Goal: Transaction & Acquisition: Download file/media

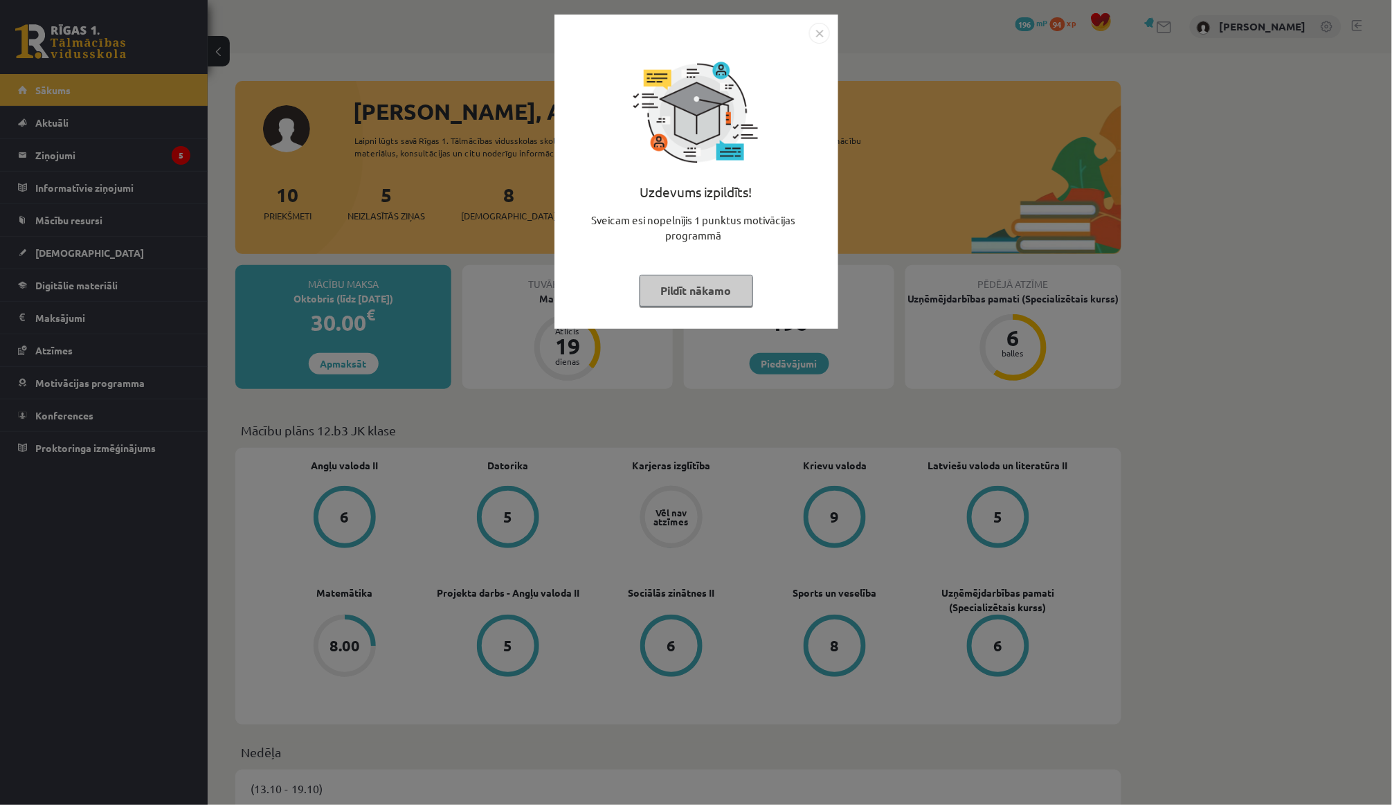
click at [678, 282] on button "Pildīt nākamo" at bounding box center [697, 291] width 114 height 32
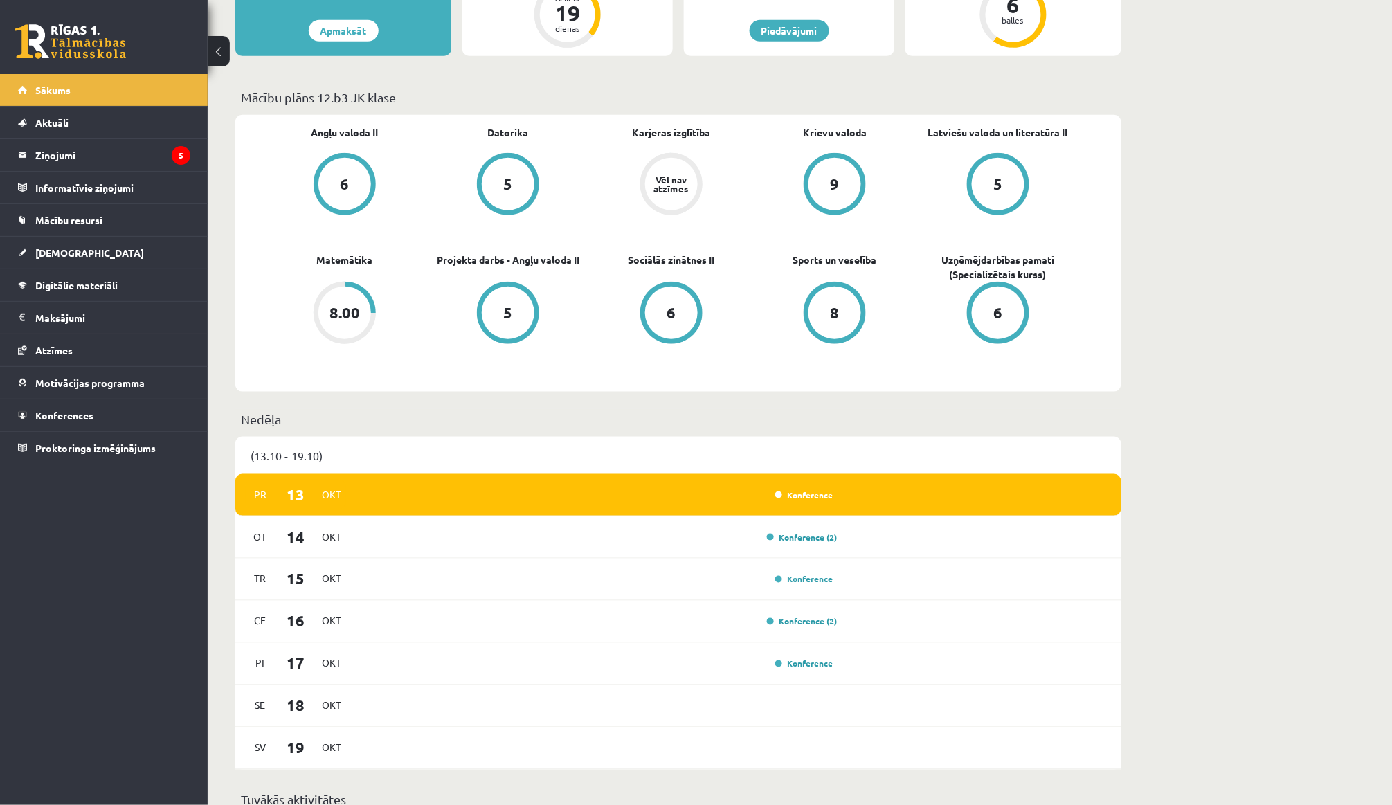
scroll to position [334, 0]
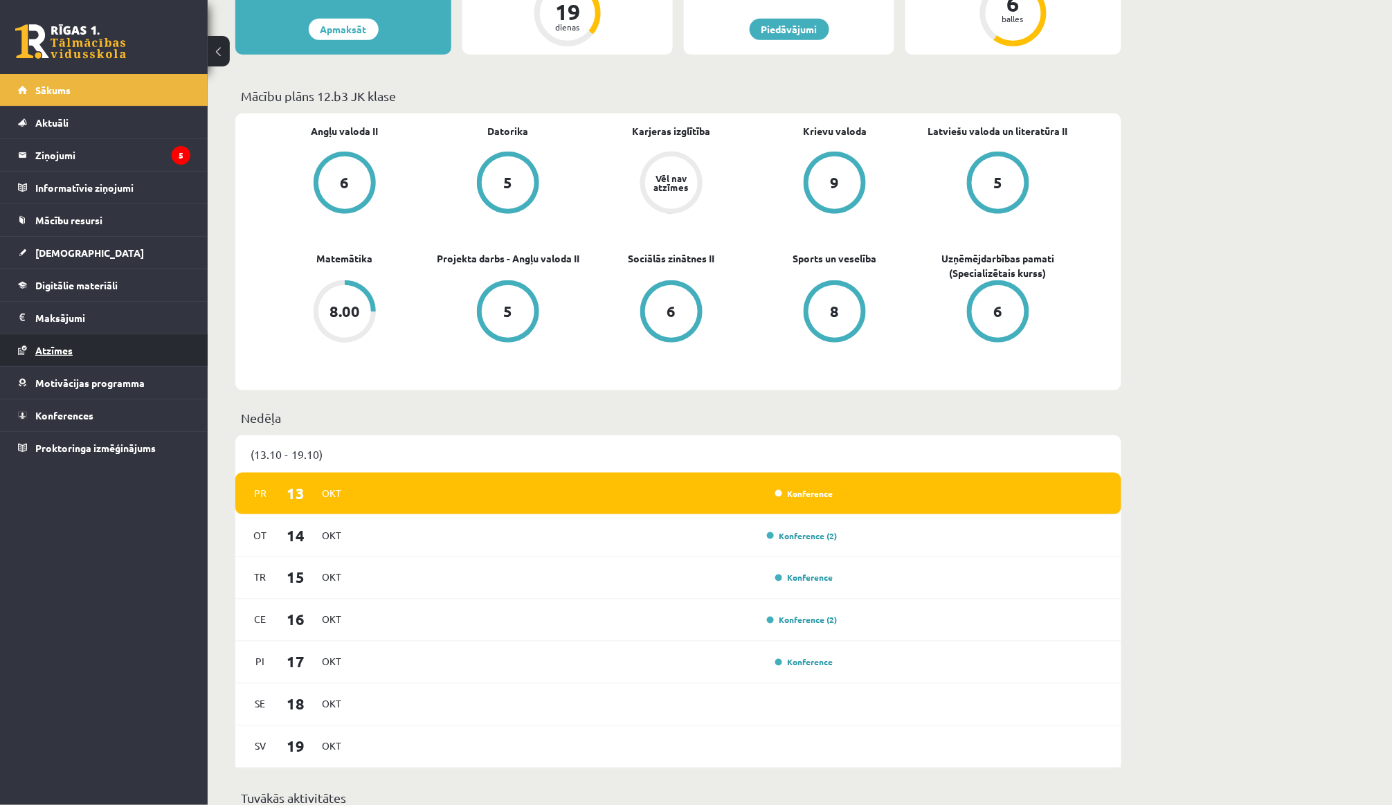
click at [95, 362] on link "Atzīmes" at bounding box center [104, 350] width 172 height 32
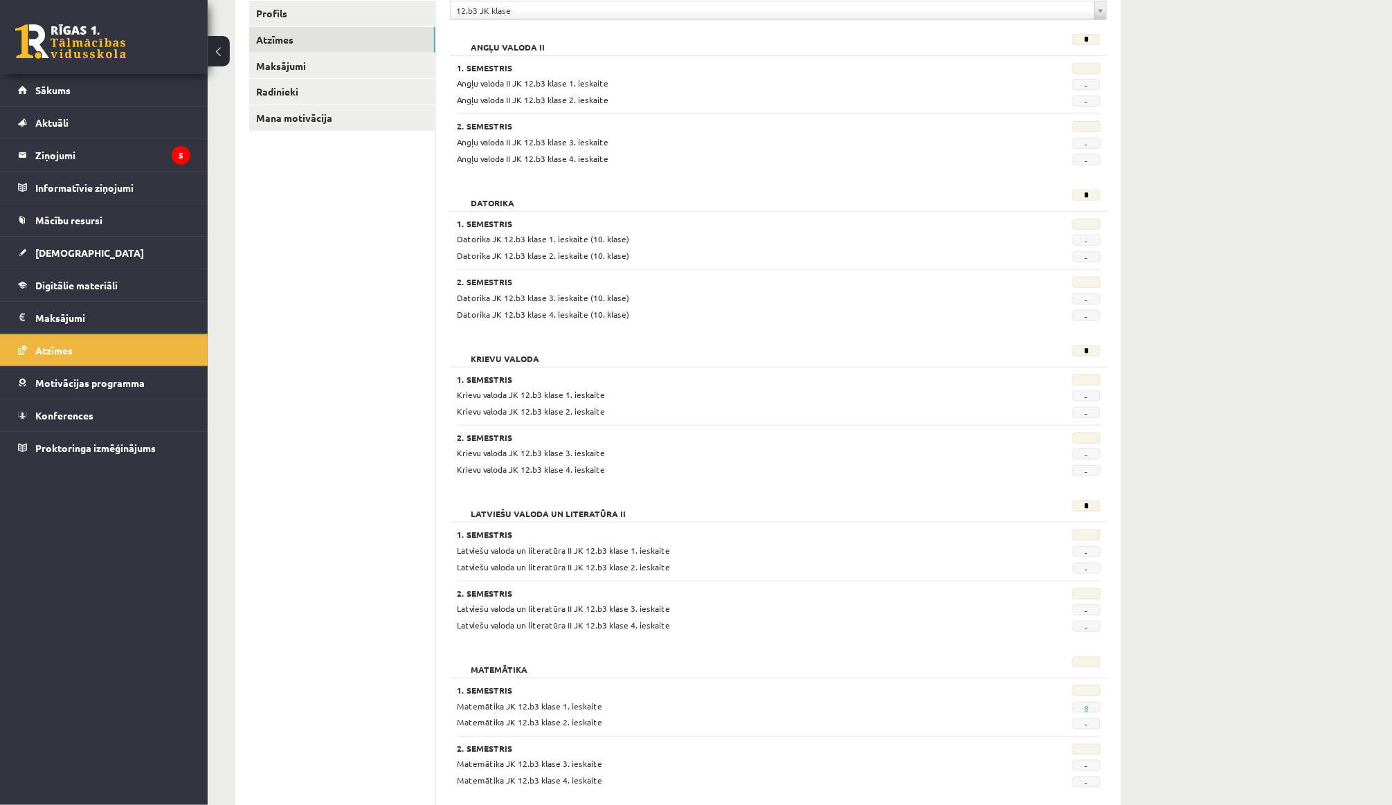
scroll to position [221, 0]
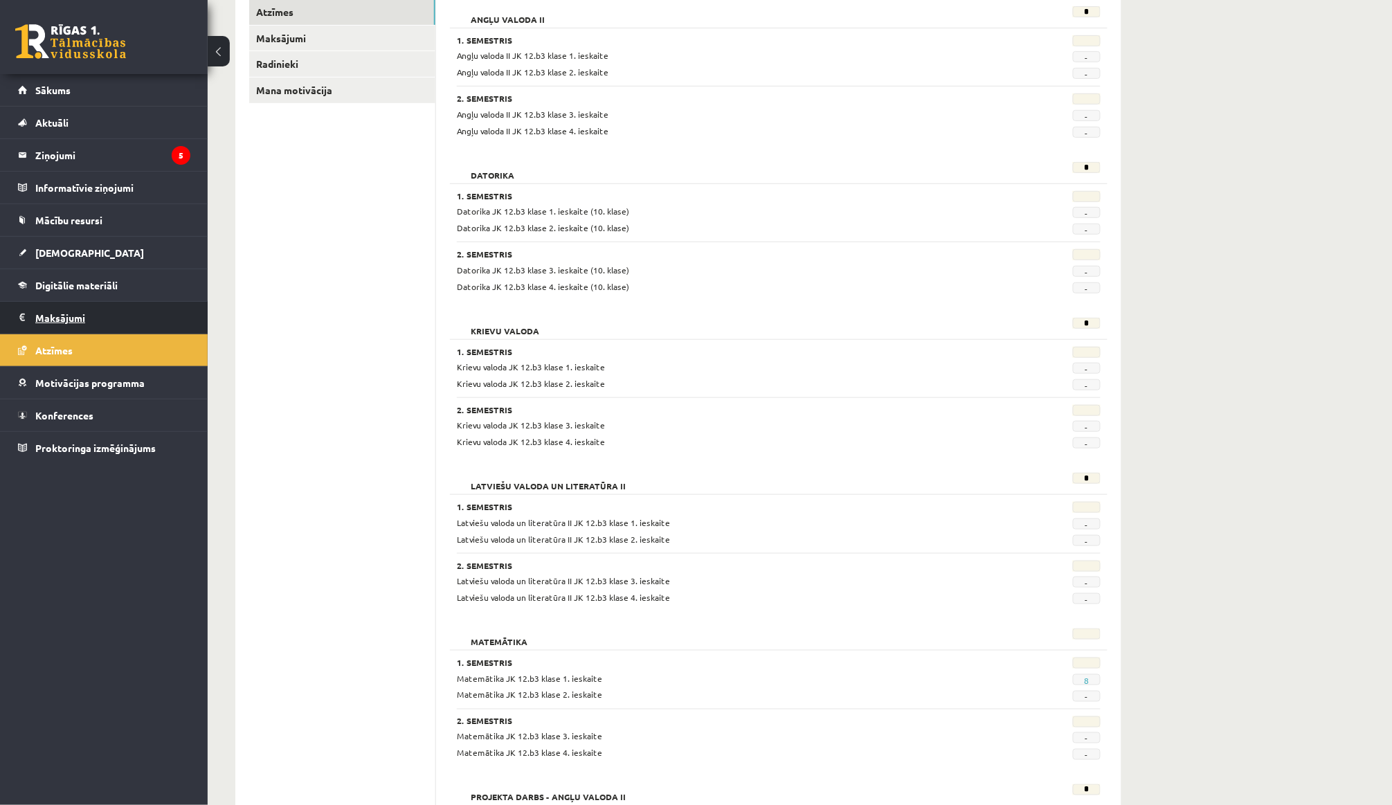
click at [110, 324] on legend "Maksājumi 0" at bounding box center [112, 318] width 155 height 32
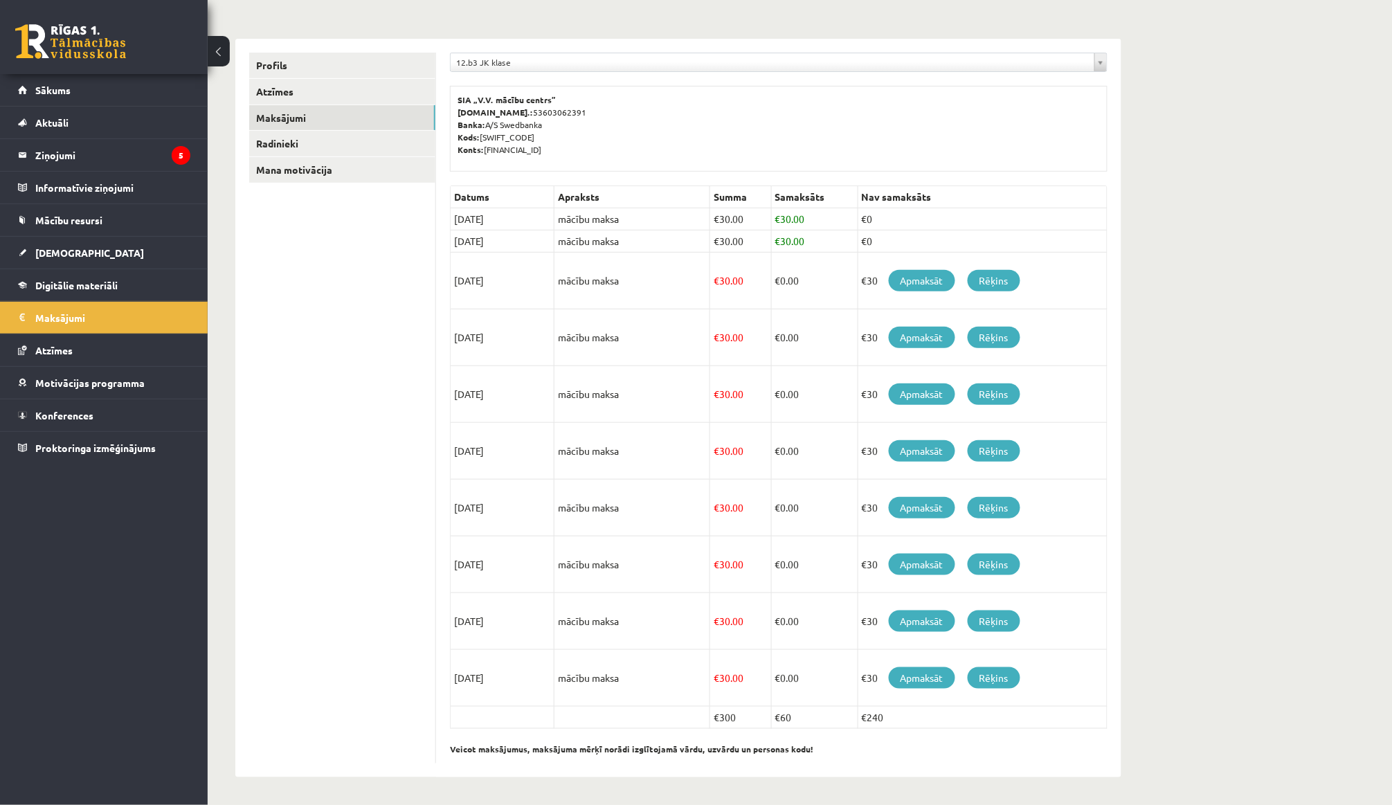
scroll to position [136, 0]
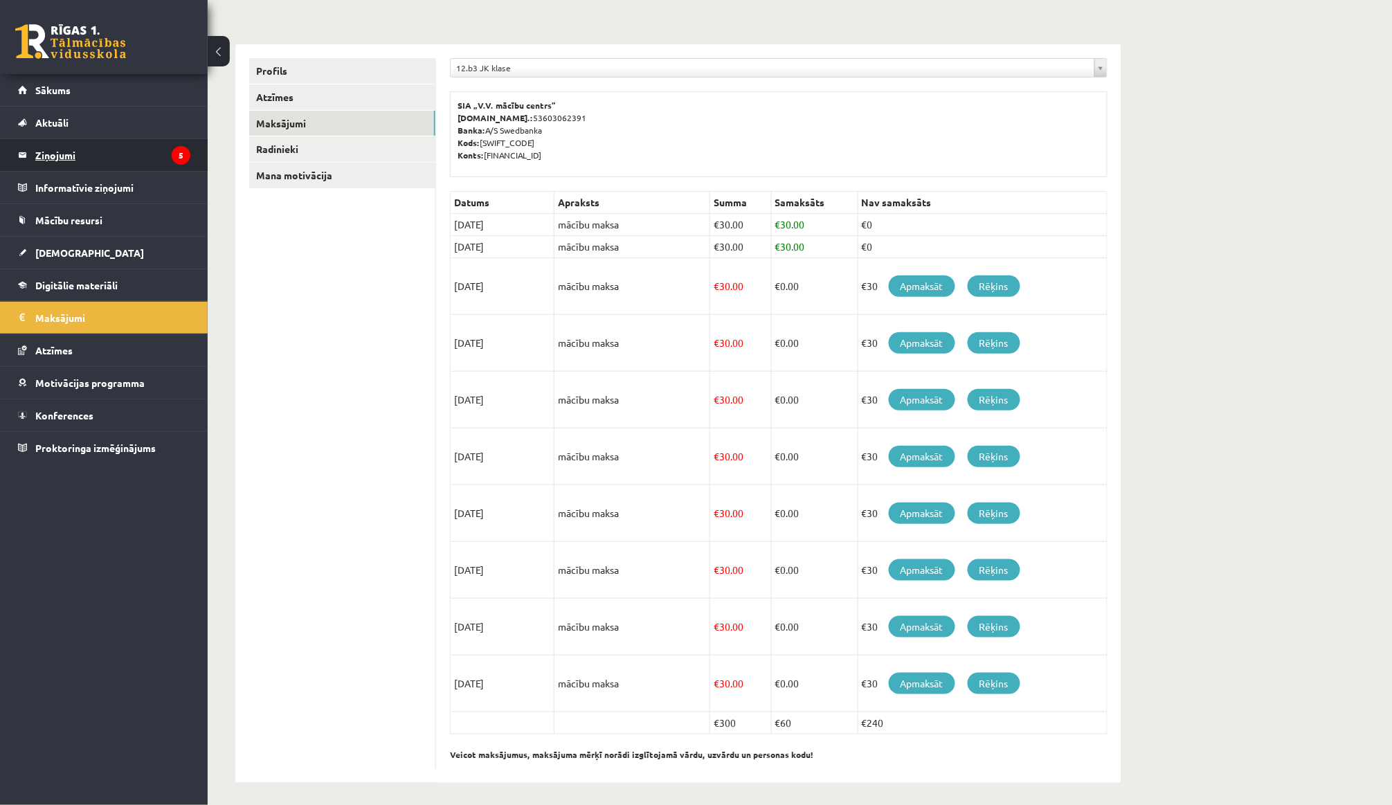
click at [107, 167] on legend "Ziņojumi 5" at bounding box center [112, 155] width 155 height 32
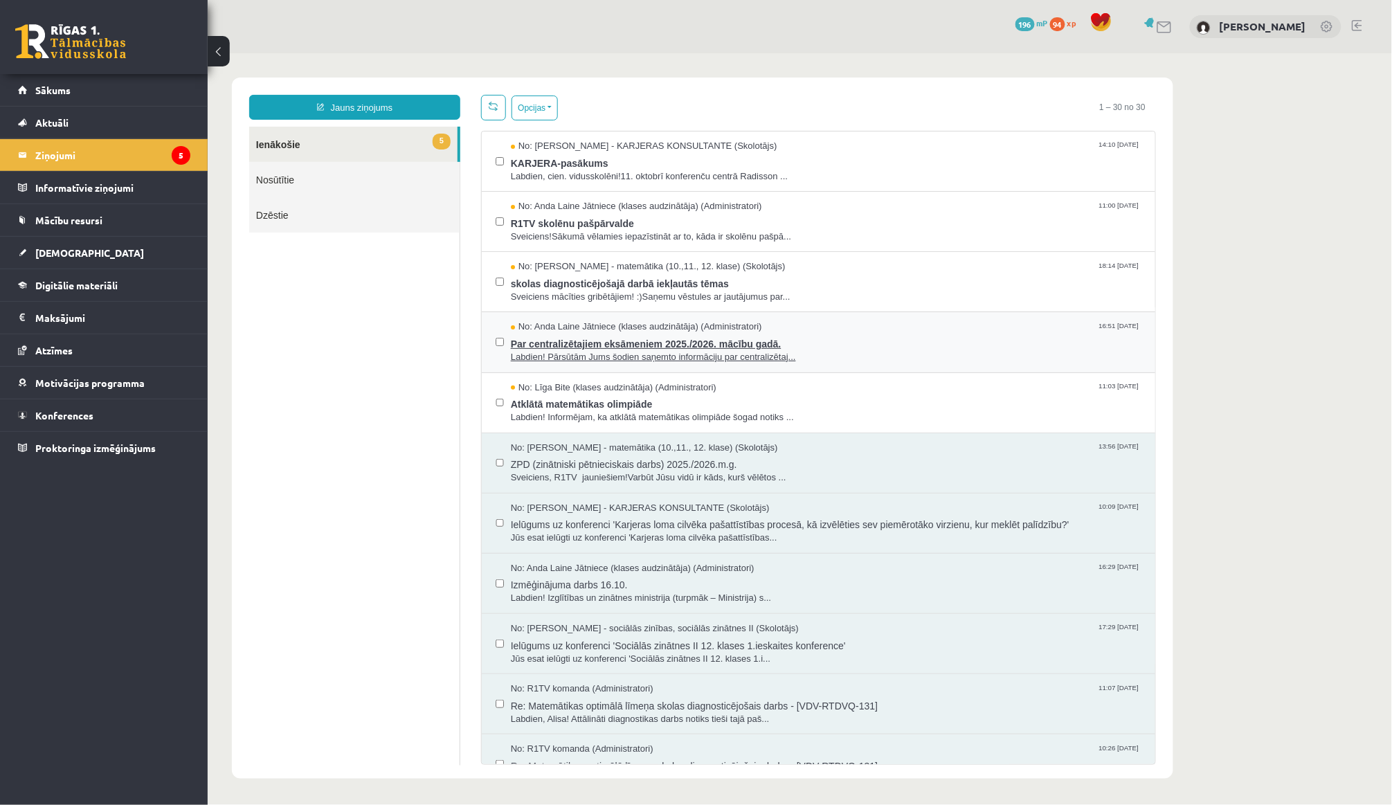
click at [545, 341] on span "Par centralizētajiem eksāmeniem 2025./2026. mācību gadā." at bounding box center [825, 341] width 631 height 17
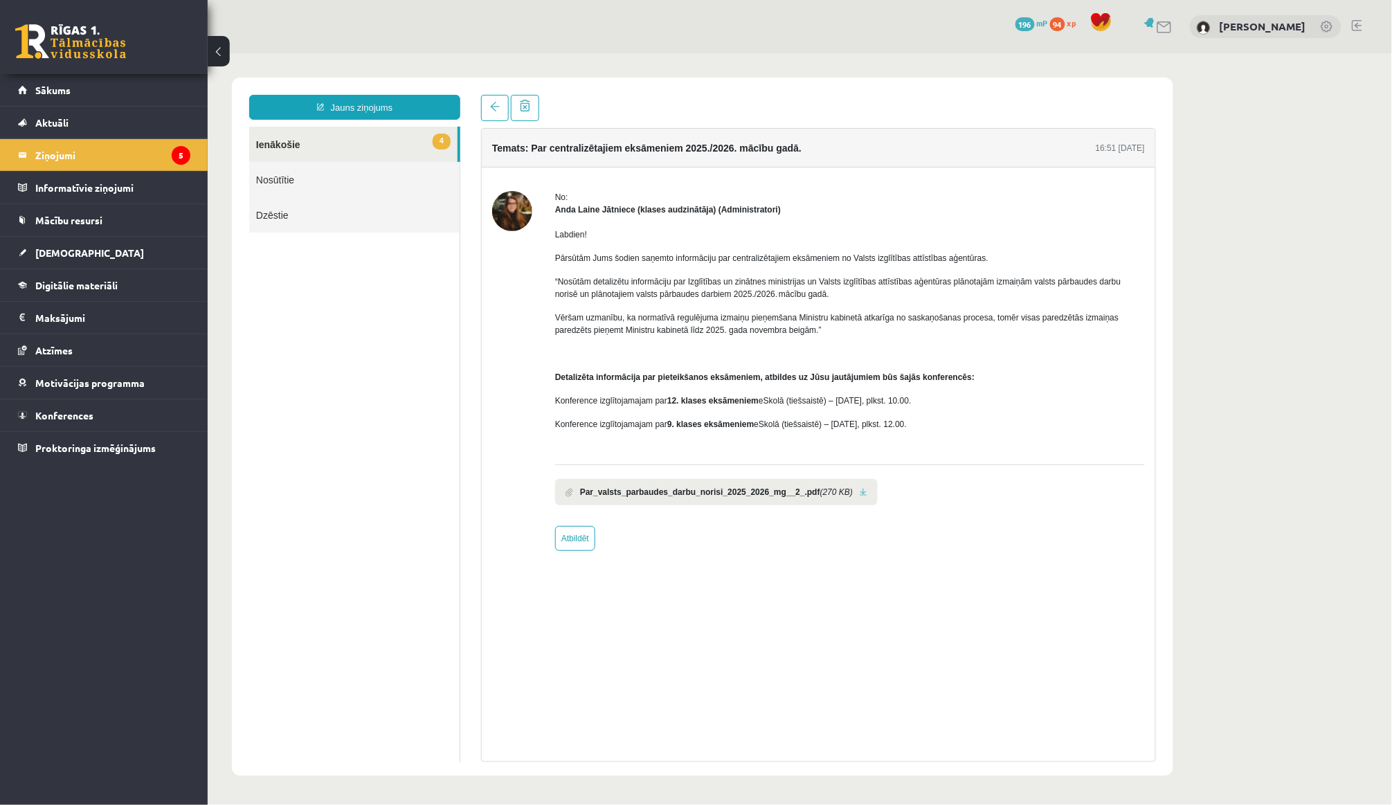
click at [621, 489] on b "Par_valsts_parbaudes_darbu_norisi_2025_2026_mg__2_.pdf" at bounding box center [699, 491] width 240 height 12
click at [877, 482] on li "Par_valsts_parbaudes_darbu_norisi_2025_2026_mg__2_.pdf (270 KB)" at bounding box center [715, 491] width 323 height 26
click at [867, 487] on link at bounding box center [863, 491] width 8 height 9
